Goal: Task Accomplishment & Management: Use online tool/utility

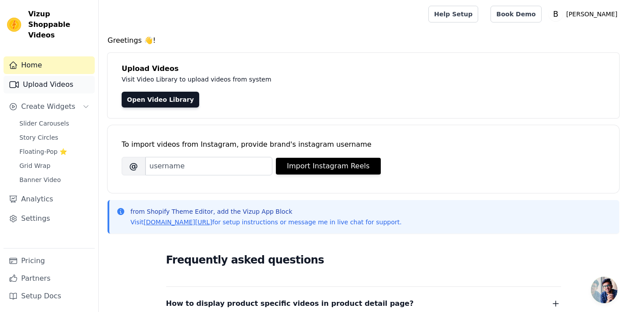
click at [61, 79] on link "Upload Videos" at bounding box center [49, 85] width 91 height 18
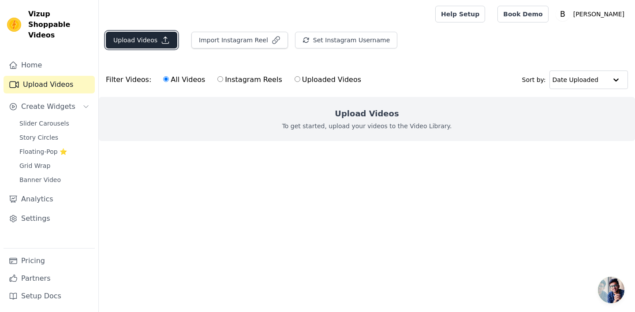
click at [162, 43] on icon "button" at bounding box center [165, 40] width 7 height 7
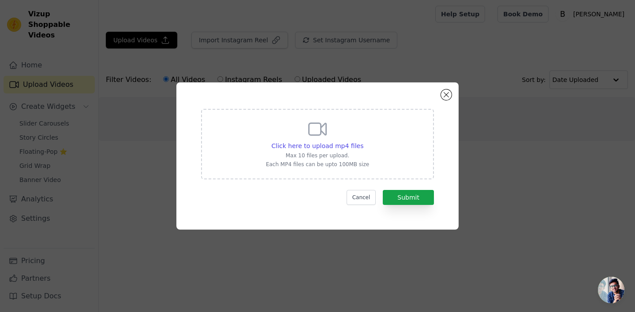
click at [312, 123] on icon at bounding box center [317, 129] width 17 height 12
click at [363, 141] on input "Click here to upload mp4 files Max 10 files per upload. Each MP4 files can be u…" at bounding box center [363, 141] width 0 height 0
type input "C:\fakepath\Ghee Video.mp4"
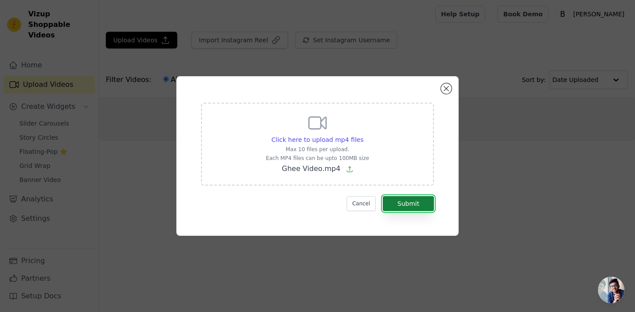
click at [424, 202] on button "Submit" at bounding box center [408, 203] width 51 height 15
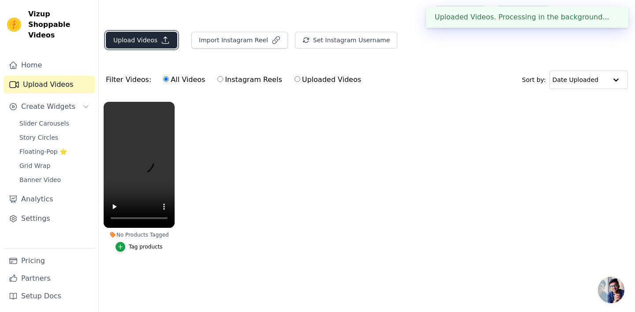
click at [152, 44] on button "Upload Videos" at bounding box center [141, 40] width 71 height 17
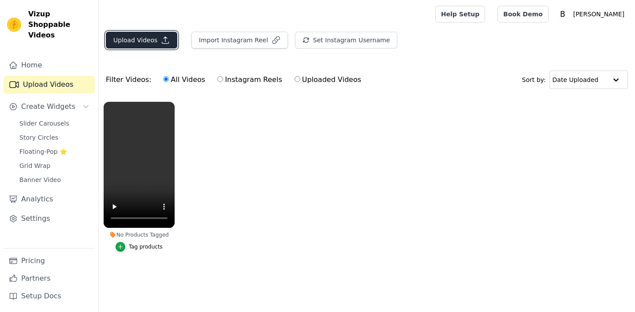
click at [137, 41] on button "Upload Videos" at bounding box center [141, 40] width 71 height 17
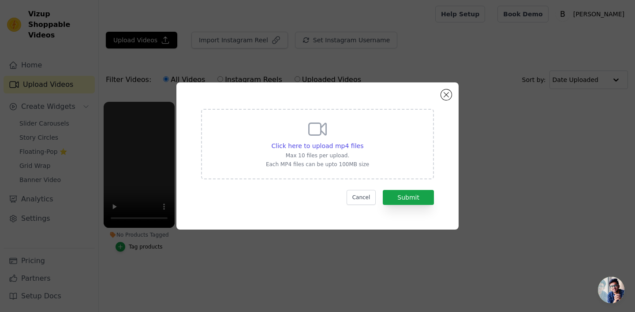
click at [299, 140] on div "Click here to upload mp4 files Max 10 files per upload. Each MP4 files can be u…" at bounding box center [317, 143] width 103 height 49
click at [363, 141] on input "Click here to upload mp4 files Max 10 files per upload. Each MP4 files can be u…" at bounding box center [363, 141] width 0 height 0
type input "C:\fakepath\Safflower Oil Video (1).mp4"
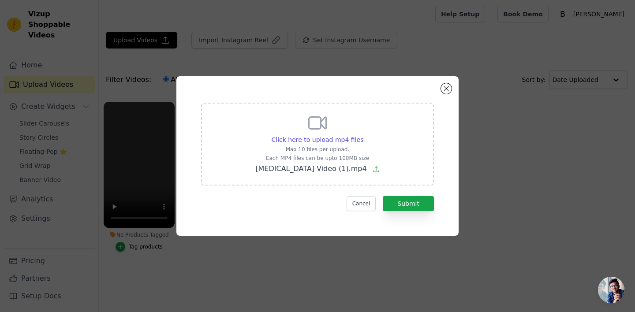
click at [414, 211] on div "Click here to upload mp4 files Max 10 files per upload. Each MP4 files can be u…" at bounding box center [317, 156] width 250 height 128
click at [411, 202] on button "Submit" at bounding box center [408, 203] width 51 height 15
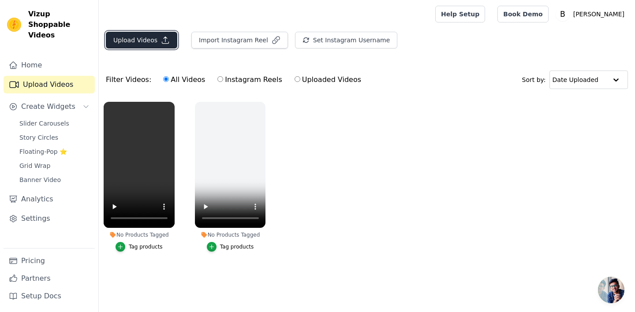
click at [157, 45] on button "Upload Videos" at bounding box center [141, 40] width 71 height 17
click at [142, 43] on button "Upload Videos" at bounding box center [141, 40] width 71 height 17
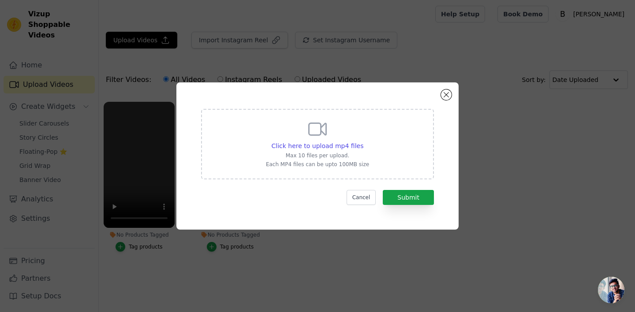
click at [328, 136] on icon at bounding box center [317, 129] width 21 height 21
click at [363, 141] on input "Click here to upload mp4 files Max 10 files per upload. Each MP4 files can be u…" at bounding box center [363, 141] width 0 height 0
type input "C:\fakepath\Coconut Oil Video.mp4"
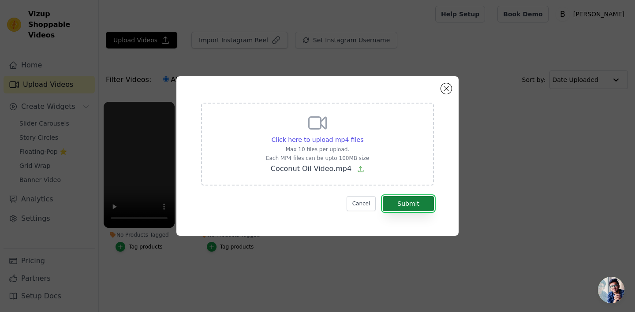
click at [404, 199] on button "Submit" at bounding box center [408, 203] width 51 height 15
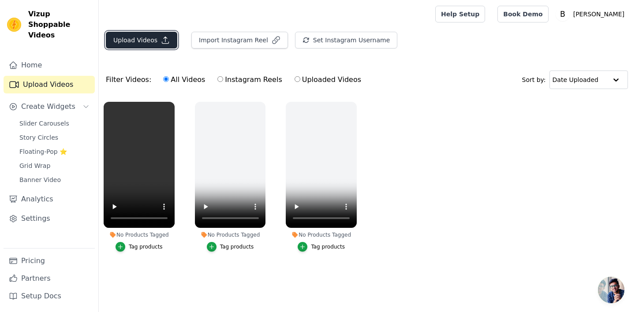
click at [138, 39] on button "Upload Videos" at bounding box center [141, 40] width 71 height 17
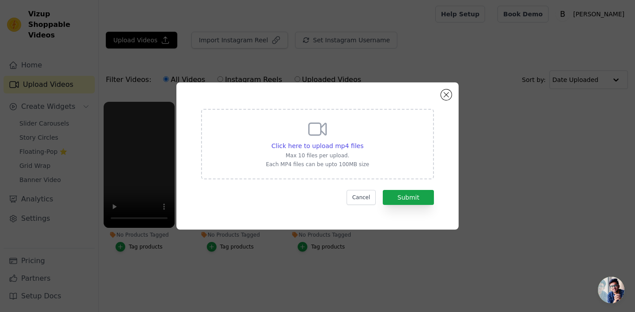
click at [285, 123] on div "Click here to upload mp4 files Max 10 files per upload. Each MP4 files can be u…" at bounding box center [317, 143] width 103 height 49
click at [363, 141] on input "Click here to upload mp4 files Max 10 files per upload. Each MP4 files can be u…" at bounding box center [363, 141] width 0 height 0
type input "C:\fakepath\Ghee Video.mp4"
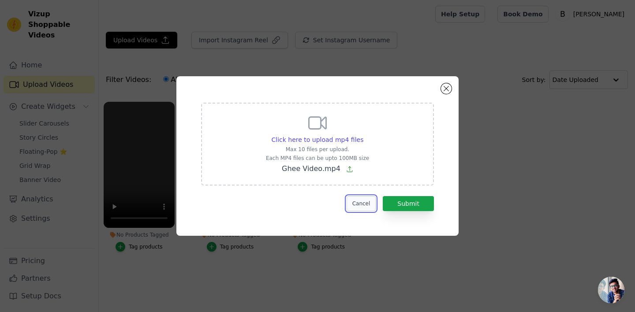
click at [361, 207] on button "Cancel" at bounding box center [362, 203] width 30 height 15
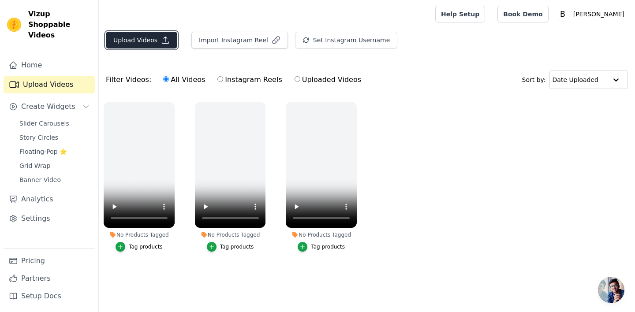
click at [134, 36] on button "Upload Videos" at bounding box center [141, 40] width 71 height 17
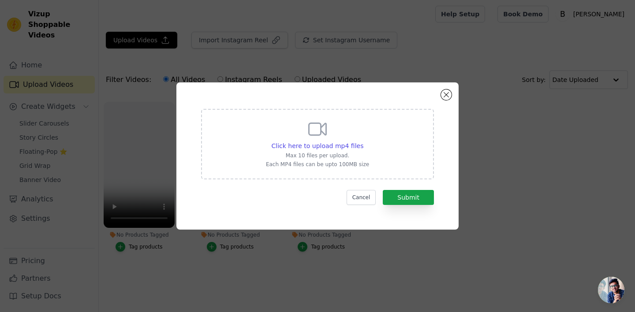
click at [309, 124] on icon at bounding box center [317, 129] width 17 height 12
click at [363, 141] on input "Click here to upload mp4 files Max 10 files per upload. Each MP4 files can be u…" at bounding box center [363, 141] width 0 height 0
type input "C:\fakepath\Groundnut Oil Video.mp4"
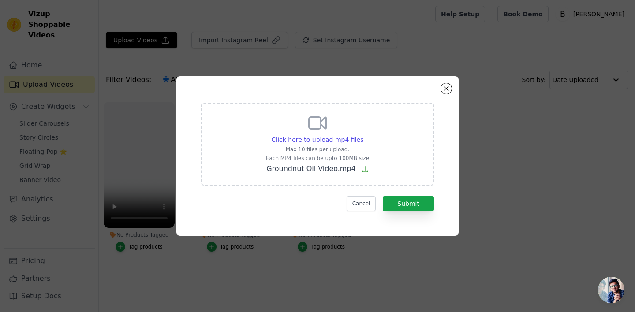
click at [413, 213] on div "Click here to upload mp4 files Max 10 files per upload. Each MP4 files can be u…" at bounding box center [317, 156] width 250 height 128
click at [410, 193] on form "Click here to upload mp4 files Max 10 files per upload. Each MP4 files can be u…" at bounding box center [317, 157] width 233 height 108
click at [412, 213] on div "Click here to upload mp4 files Max 10 files per upload. Each MP4 files can be u…" at bounding box center [317, 156] width 250 height 128
click at [412, 211] on button "Submit" at bounding box center [408, 203] width 51 height 15
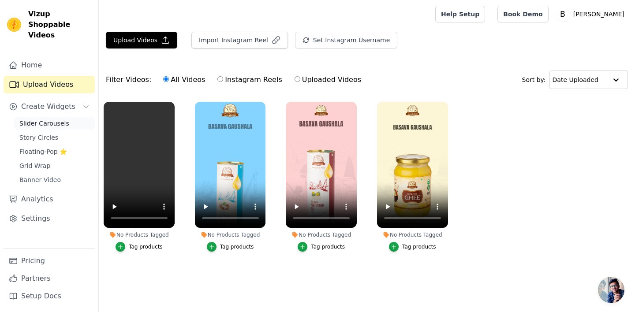
click at [69, 117] on link "Slider Carousels" at bounding box center [54, 123] width 81 height 12
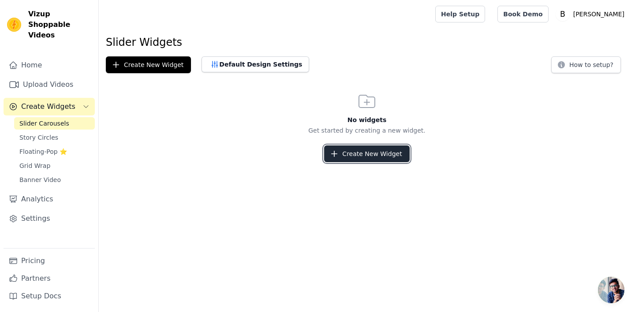
click at [353, 149] on button "Create New Widget" at bounding box center [366, 154] width 85 height 17
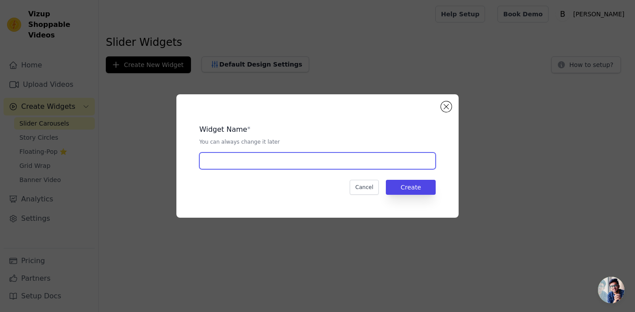
click at [287, 157] on input "text" at bounding box center [317, 161] width 236 height 17
type input "test-[PERSON_NAME]"
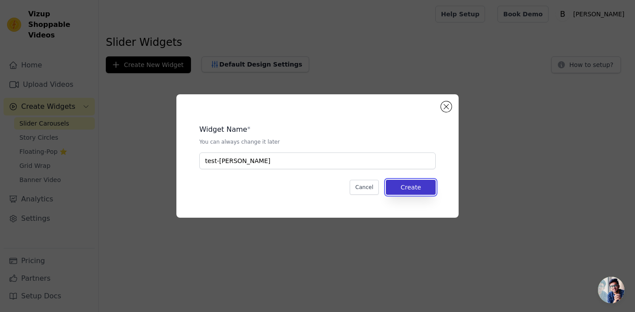
click at [397, 191] on button "Create" at bounding box center [411, 187] width 50 height 15
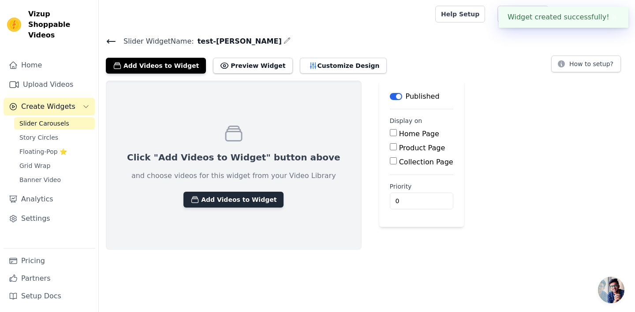
click at [213, 196] on button "Add Videos to Widget" at bounding box center [233, 200] width 100 height 16
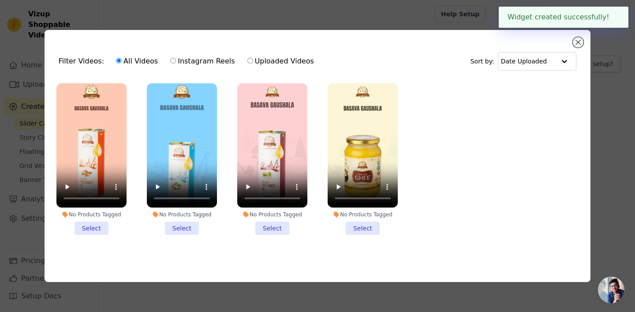
click at [97, 104] on video at bounding box center [91, 145] width 70 height 125
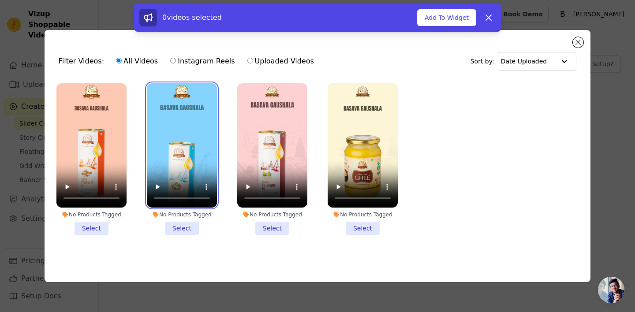
click at [214, 156] on video at bounding box center [182, 145] width 70 height 125
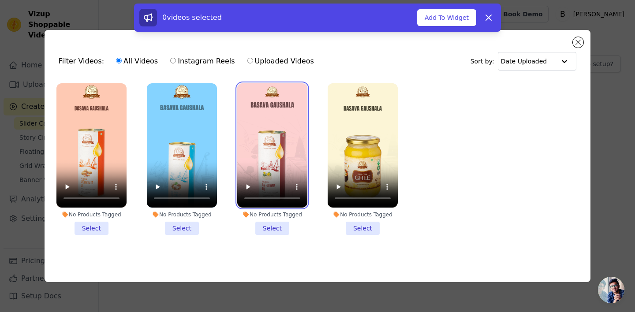
click at [260, 147] on video at bounding box center [272, 145] width 70 height 125
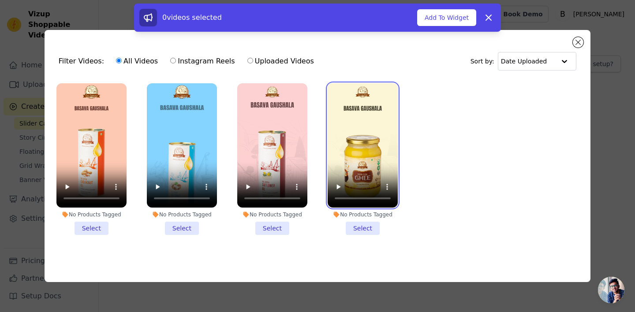
click at [329, 142] on video at bounding box center [363, 145] width 70 height 125
click at [360, 230] on li "No Products Tagged Select" at bounding box center [363, 159] width 70 height 152
click at [0, 0] on input "No Products Tagged Select" at bounding box center [0, 0] width 0 height 0
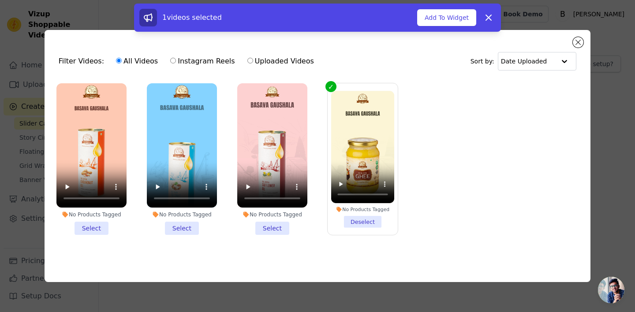
click at [282, 226] on li "No Products Tagged Select" at bounding box center [272, 159] width 70 height 152
click at [0, 0] on input "No Products Tagged Select" at bounding box center [0, 0] width 0 height 0
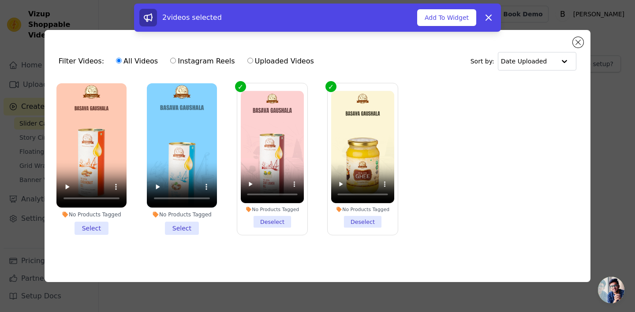
click at [190, 224] on li "No Products Tagged Select" at bounding box center [182, 159] width 70 height 152
click at [0, 0] on input "No Products Tagged Select" at bounding box center [0, 0] width 0 height 0
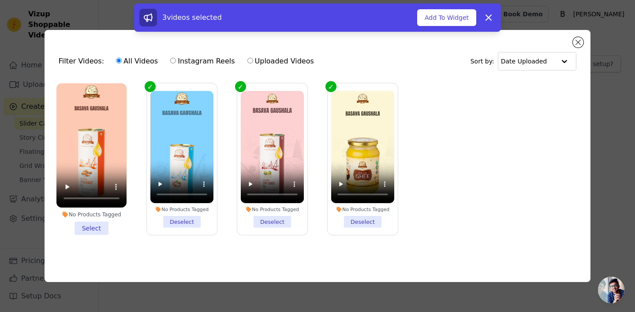
click at [87, 223] on li "No Products Tagged Select" at bounding box center [91, 159] width 70 height 152
click at [0, 0] on input "No Products Tagged Select" at bounding box center [0, 0] width 0 height 0
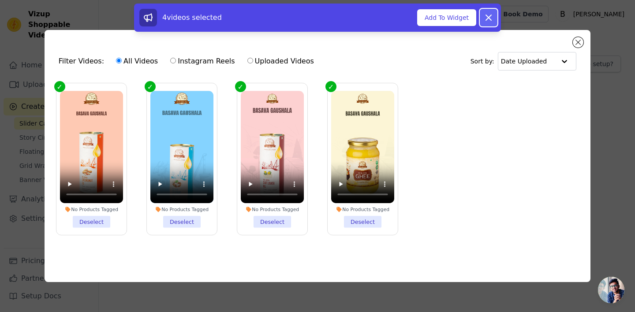
click at [485, 16] on icon at bounding box center [488, 17] width 11 height 11
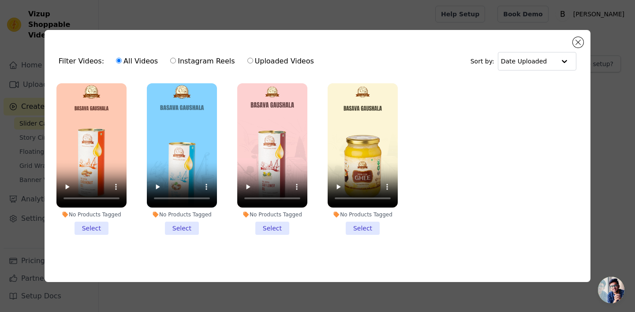
click at [98, 228] on li "No Products Tagged Select" at bounding box center [91, 159] width 70 height 152
click at [0, 0] on input "No Products Tagged Select" at bounding box center [0, 0] width 0 height 0
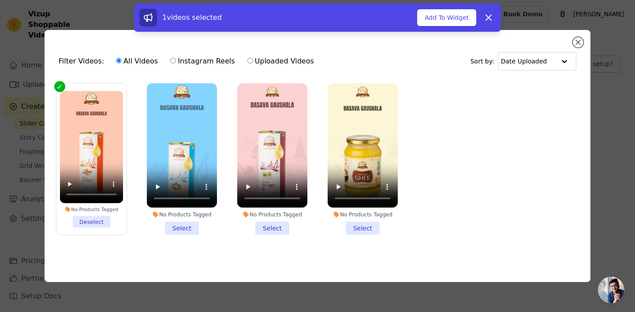
click at [183, 227] on li "No Products Tagged Select" at bounding box center [182, 159] width 70 height 152
click at [0, 0] on input "No Products Tagged Select" at bounding box center [0, 0] width 0 height 0
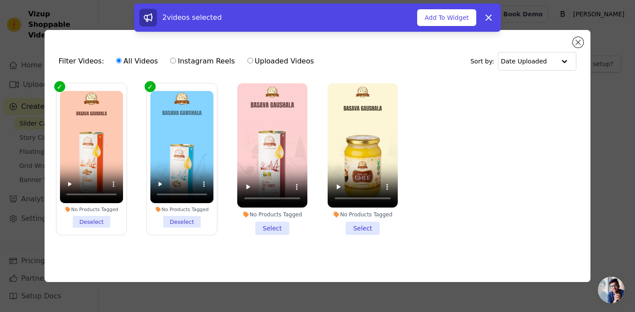
click at [272, 230] on li "No Products Tagged Select" at bounding box center [272, 159] width 70 height 152
click at [0, 0] on input "No Products Tagged Select" at bounding box center [0, 0] width 0 height 0
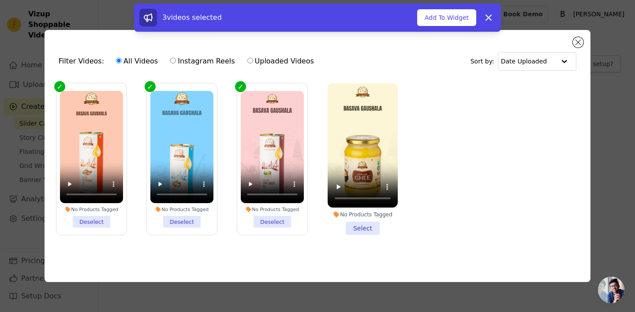
click at [364, 224] on li "No Products Tagged Select" at bounding box center [363, 159] width 70 height 152
click at [0, 0] on input "No Products Tagged Select" at bounding box center [0, 0] width 0 height 0
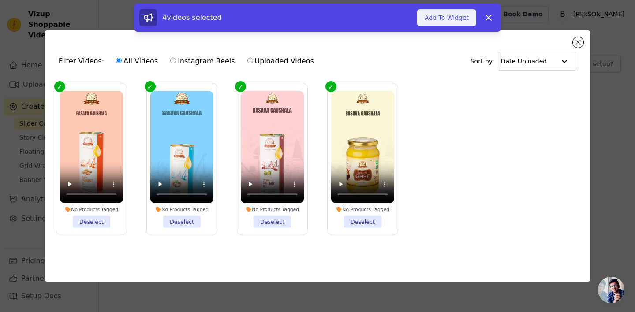
click at [445, 14] on button "Add To Widget" at bounding box center [446, 17] width 59 height 17
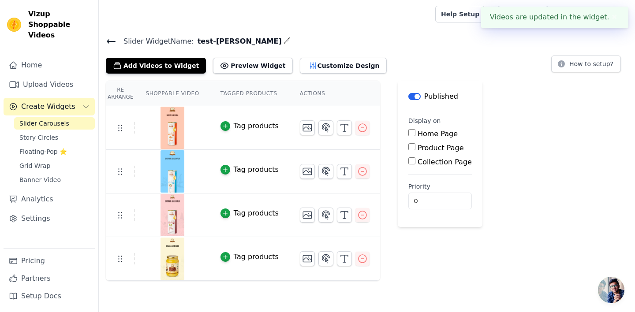
click at [417, 138] on div "Home Page" at bounding box center [439, 134] width 63 height 11
click at [408, 129] on input "Home Page" at bounding box center [411, 132] width 7 height 7
checkbox input "true"
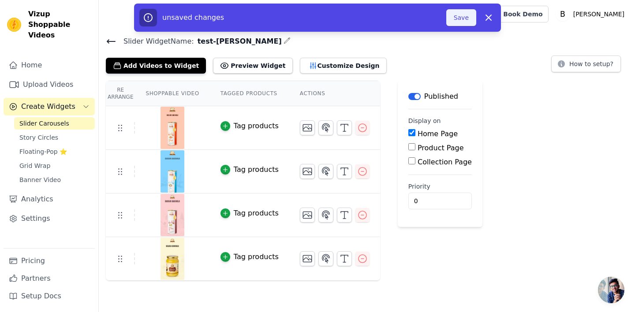
click at [474, 18] on button "Save" at bounding box center [461, 17] width 30 height 17
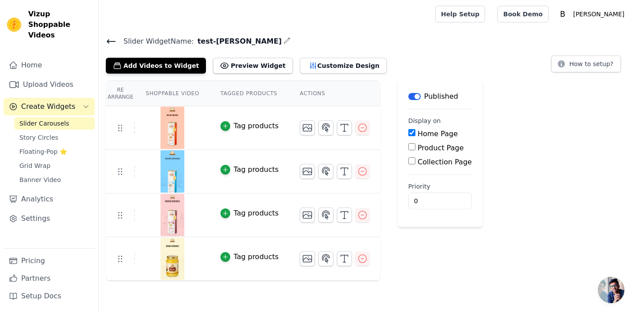
click at [230, 123] on button "Tag products" at bounding box center [249, 126] width 58 height 11
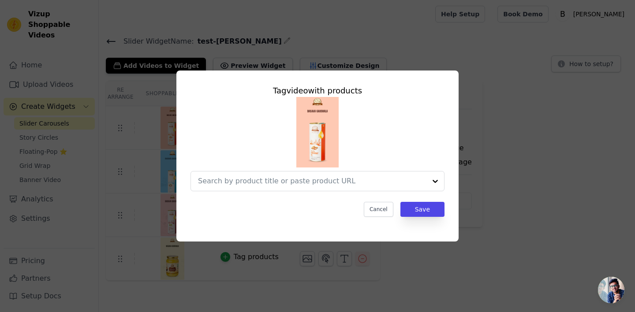
click at [325, 123] on img at bounding box center [317, 132] width 42 height 71
click at [382, 213] on button "Cancel" at bounding box center [379, 209] width 30 height 15
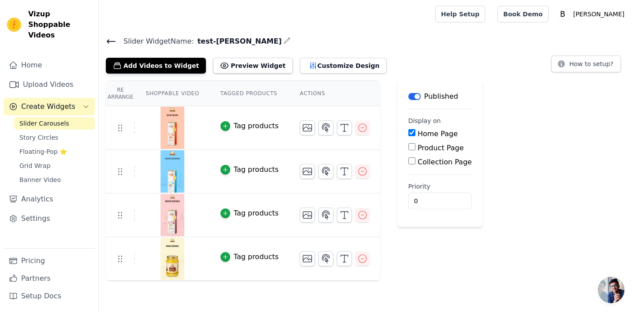
click at [262, 127] on div "Tag products" at bounding box center [256, 126] width 45 height 11
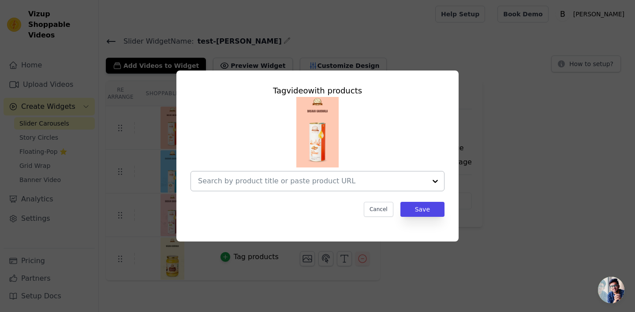
click at [252, 181] on input "text" at bounding box center [312, 181] width 228 height 11
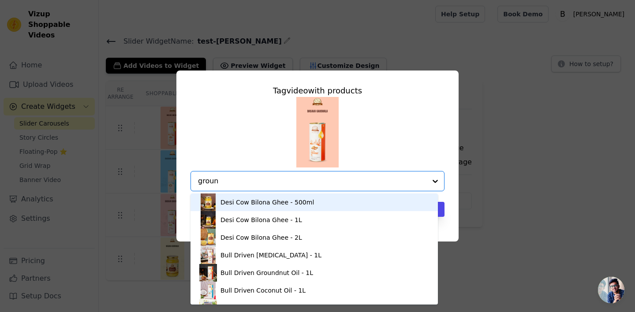
type input "ground"
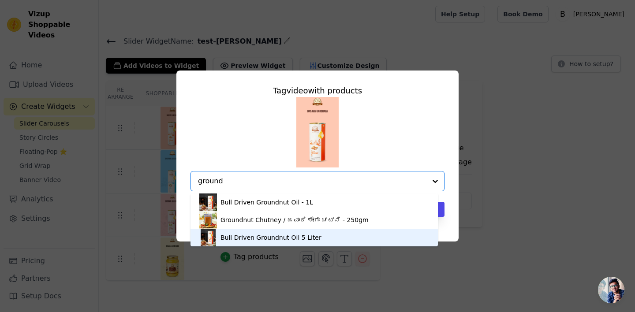
click at [273, 231] on div "Bull Driven Groundnut Oil 5 Liter" at bounding box center [314, 238] width 230 height 18
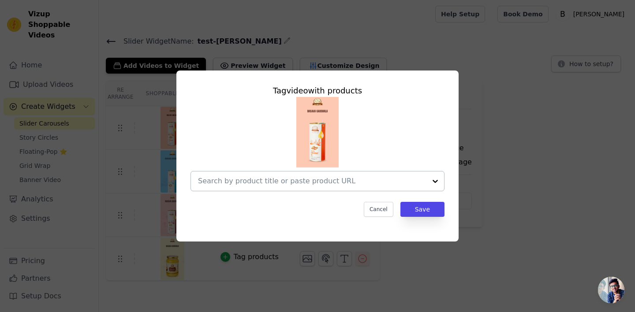
click at [281, 181] on input "text" at bounding box center [312, 181] width 228 height 11
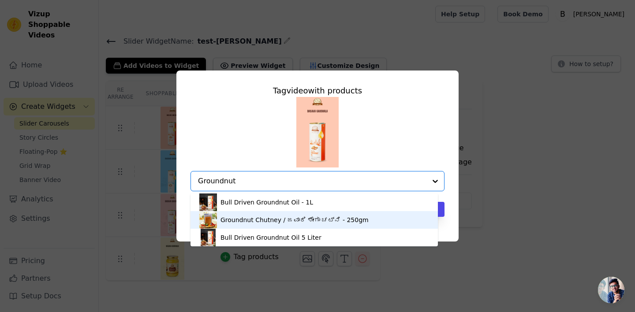
type input "Groundnut"
